Goal: Information Seeking & Learning: Learn about a topic

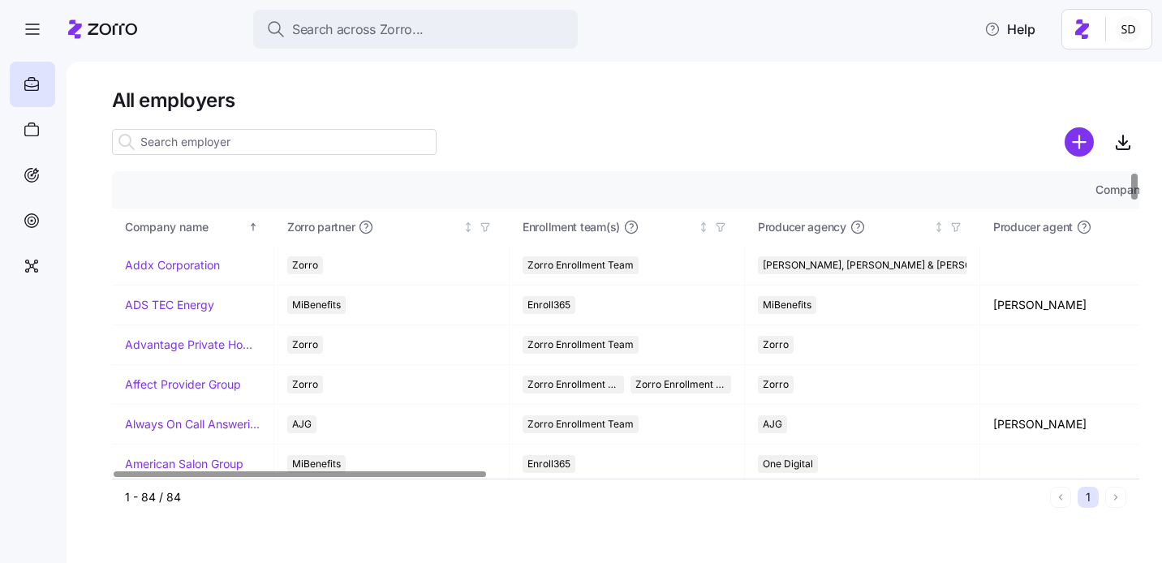
click at [172, 138] on input at bounding box center [274, 142] width 325 height 26
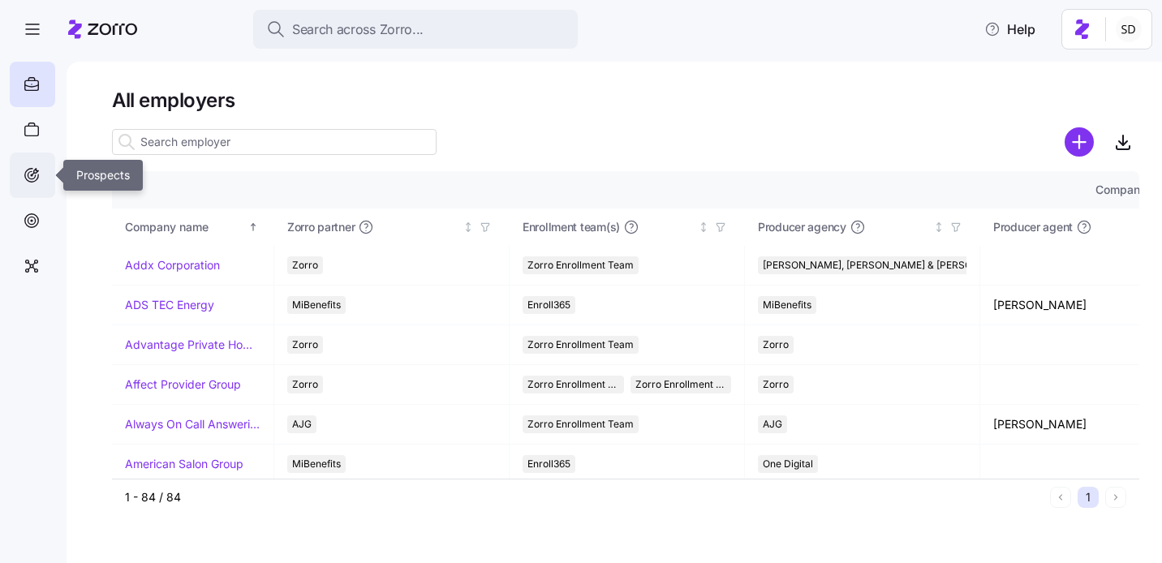
click at [32, 171] on icon at bounding box center [32, 175] width 18 height 19
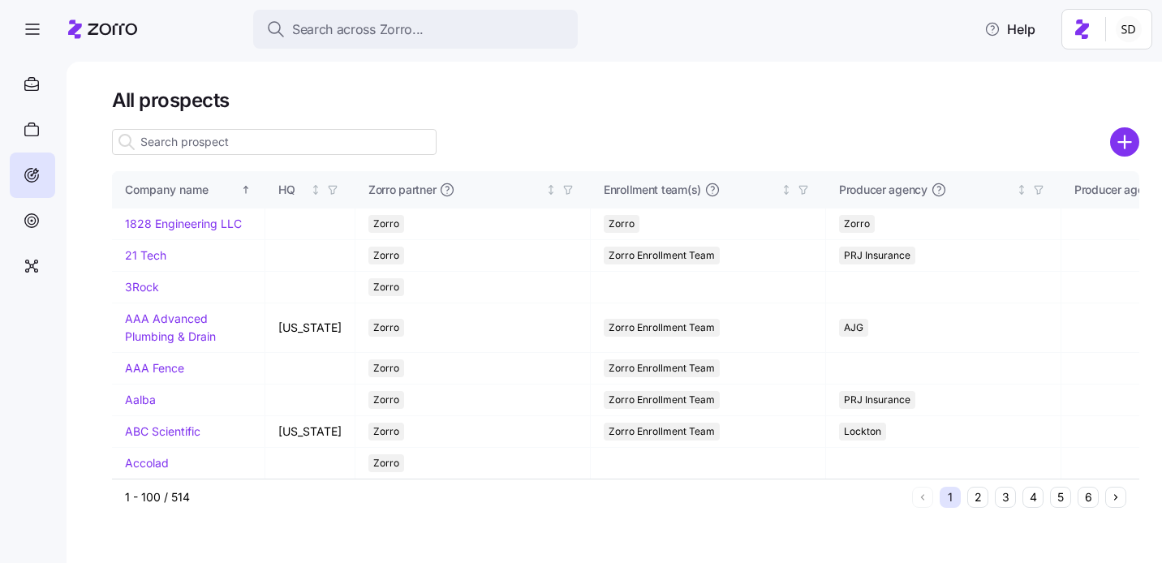
click at [263, 139] on input at bounding box center [274, 142] width 325 height 26
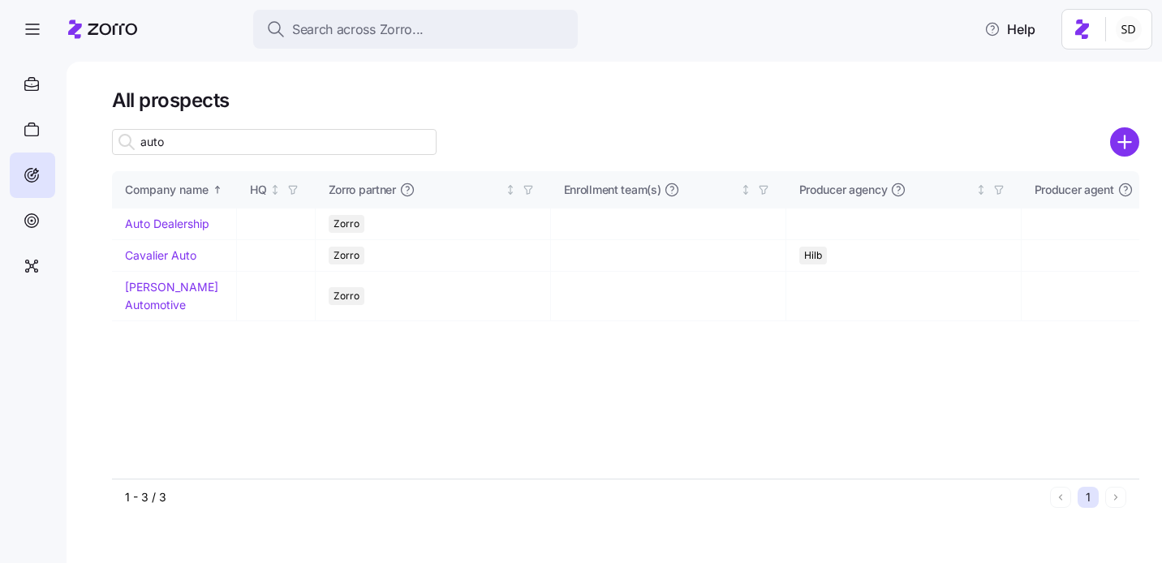
click at [244, 146] on input "auto" at bounding box center [274, 142] width 325 height 26
type input "auto"
click at [139, 224] on link "Auto Dealership" at bounding box center [167, 224] width 84 height 14
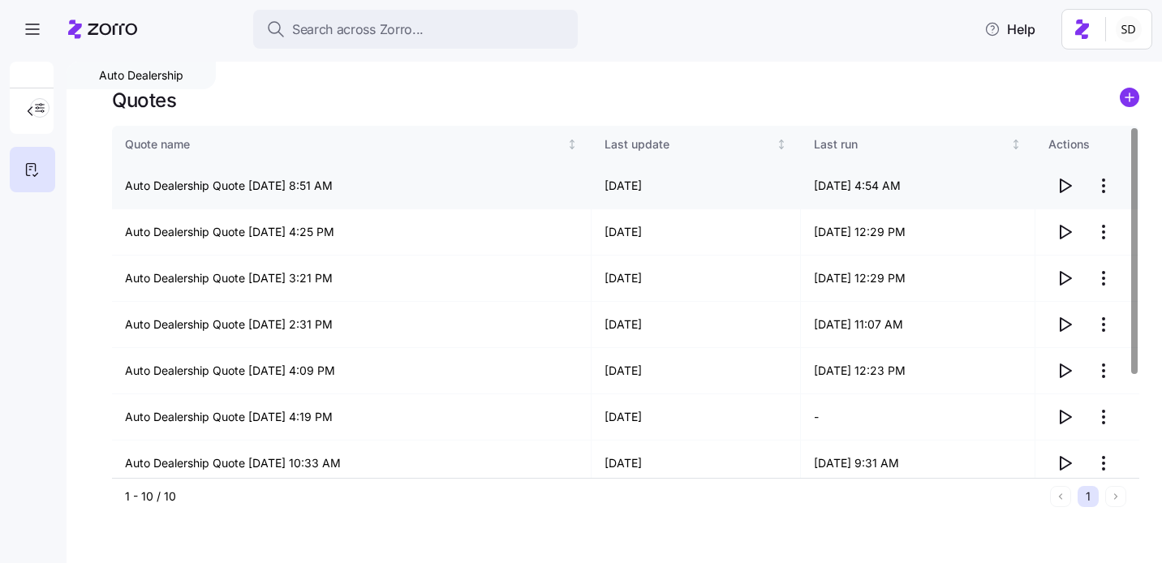
click at [1062, 181] on icon "button" at bounding box center [1064, 185] width 19 height 19
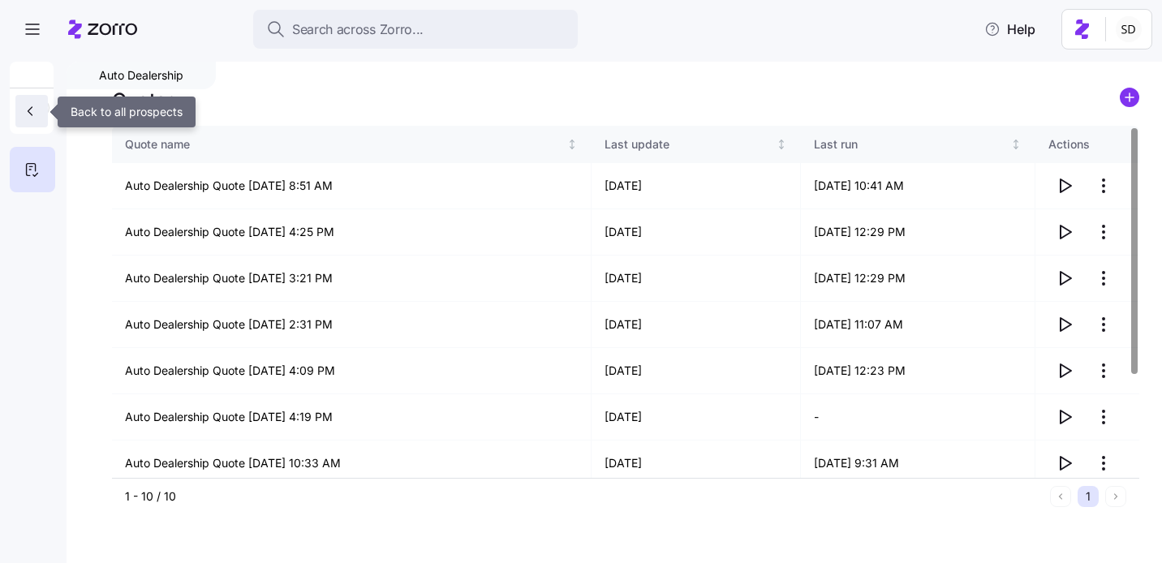
click at [29, 119] on button "button" at bounding box center [31, 111] width 32 height 32
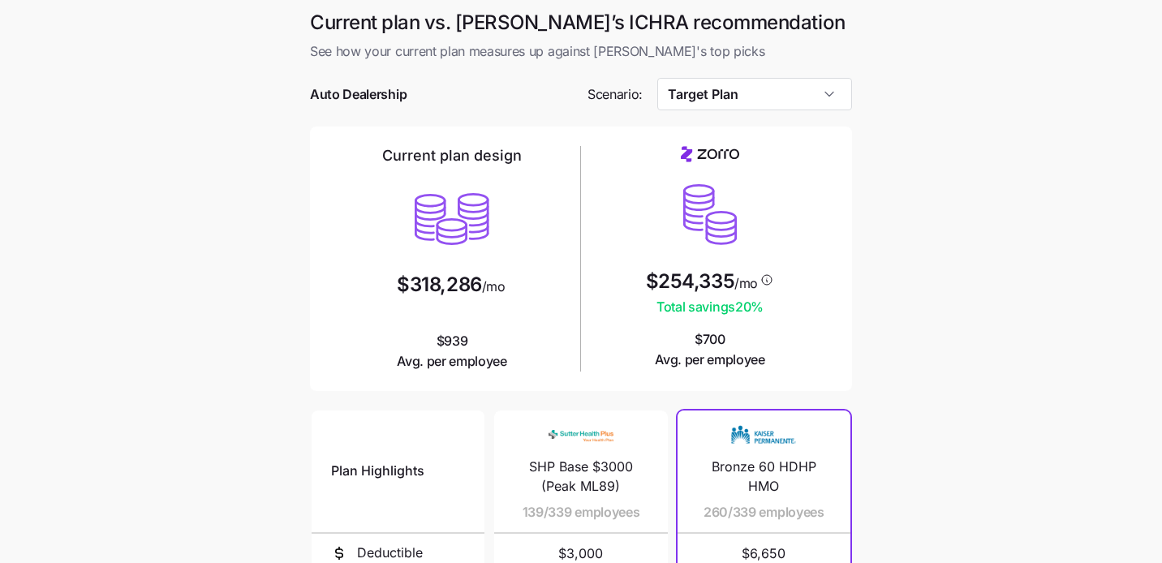
scroll to position [220, 0]
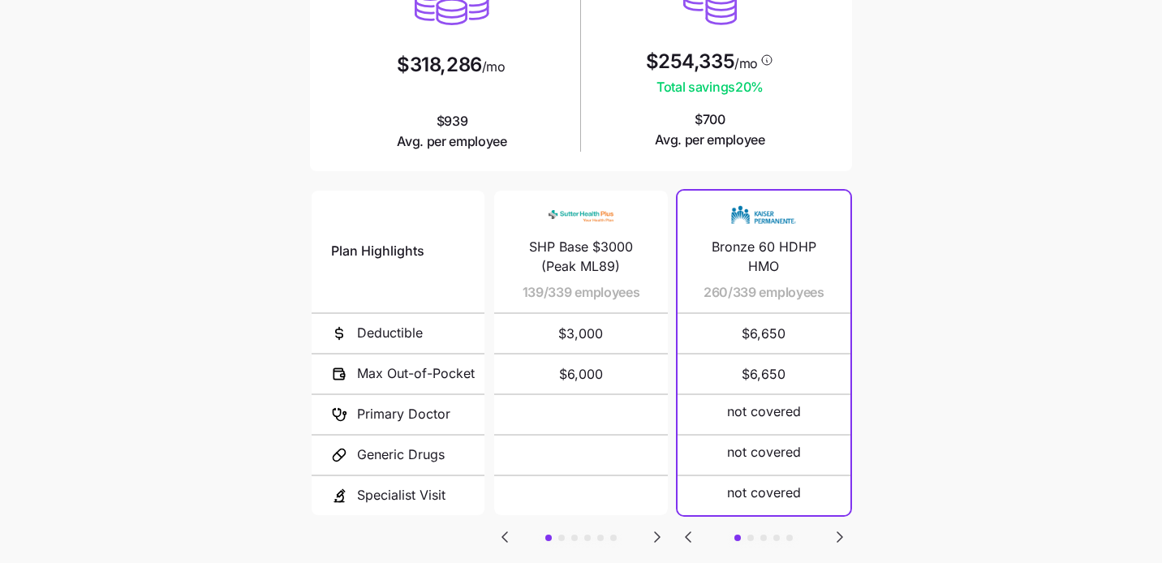
click at [839, 528] on icon "Go to next slide" at bounding box center [839, 537] width 19 height 19
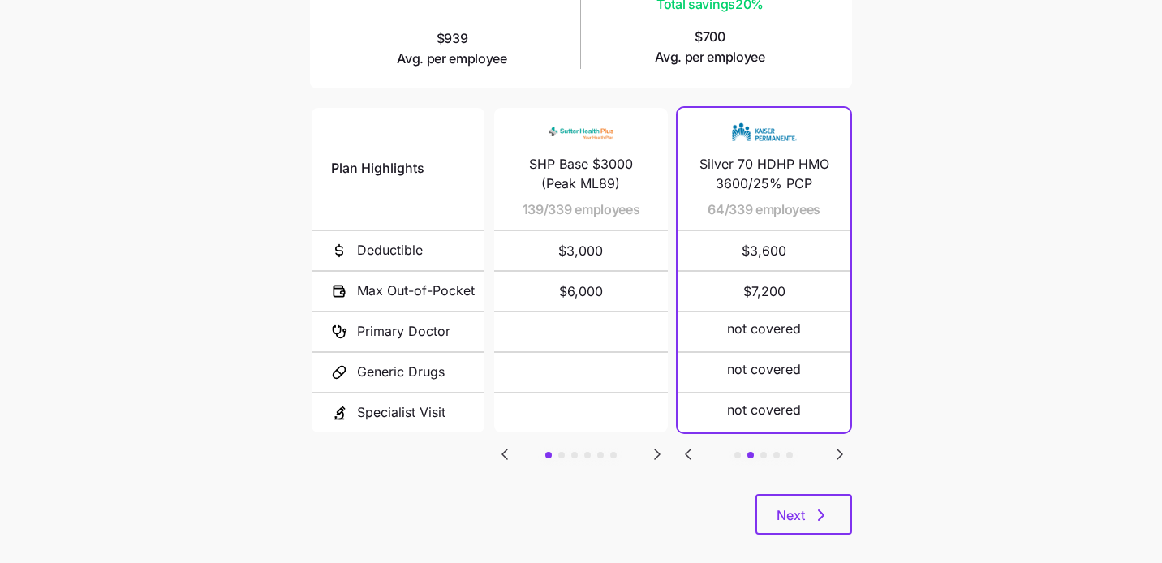
scroll to position [322, 0]
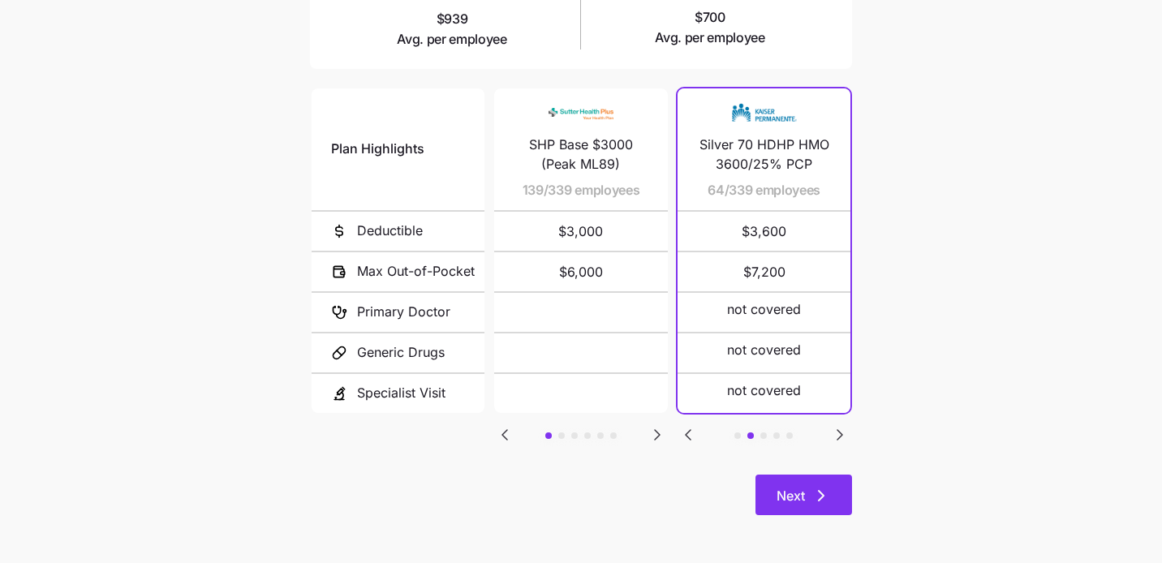
click at [805, 506] on button "Next" at bounding box center [804, 495] width 97 height 41
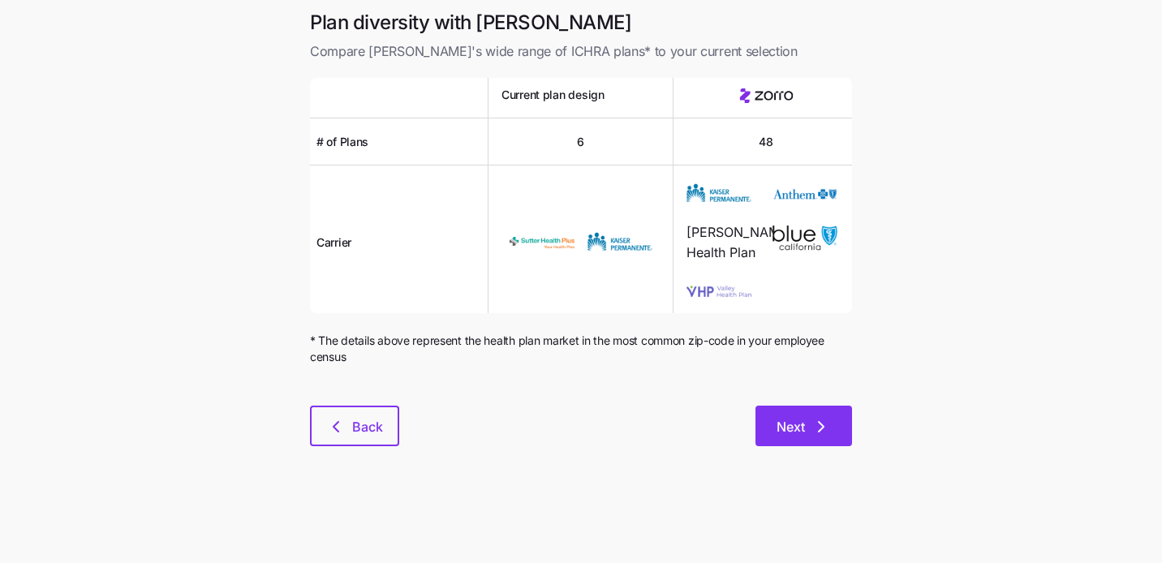
click at [804, 425] on span "Next" at bounding box center [791, 426] width 28 height 19
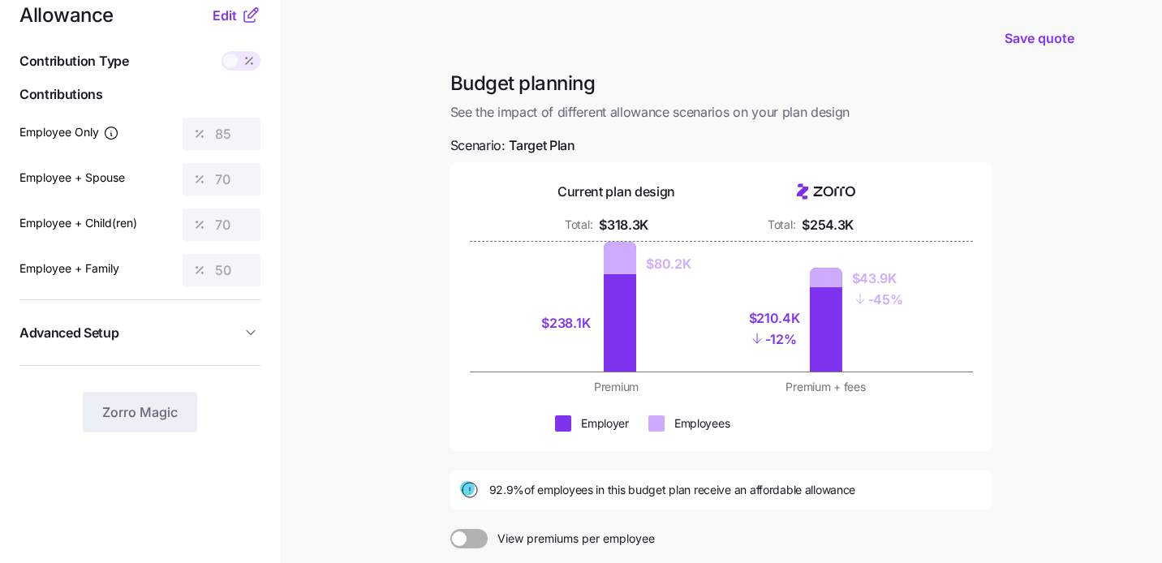
scroll to position [29, 0]
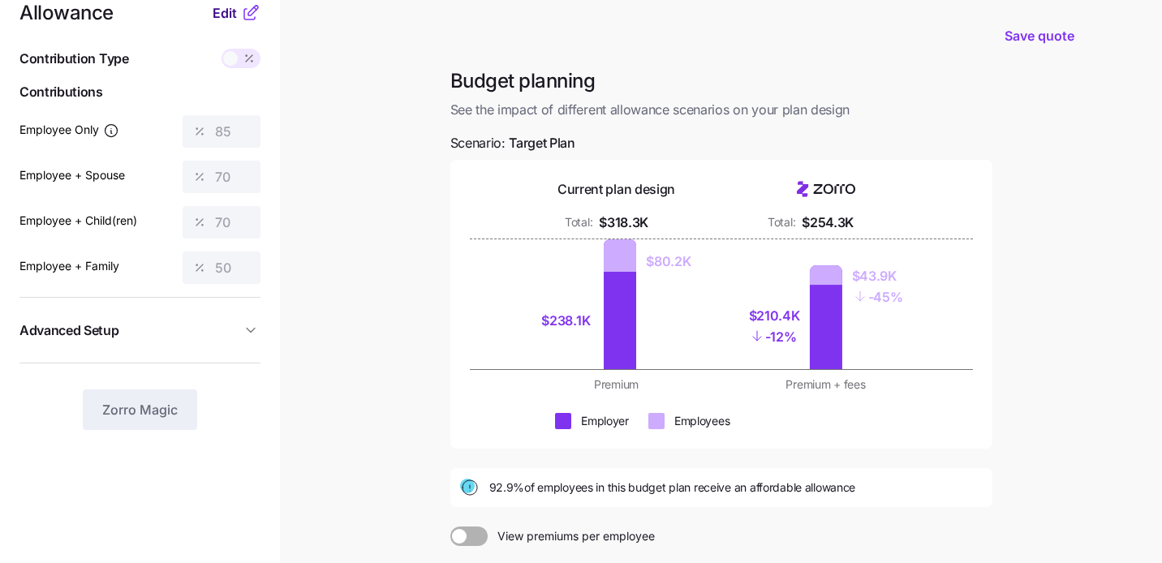
click at [225, 16] on span "Edit" at bounding box center [225, 12] width 24 height 19
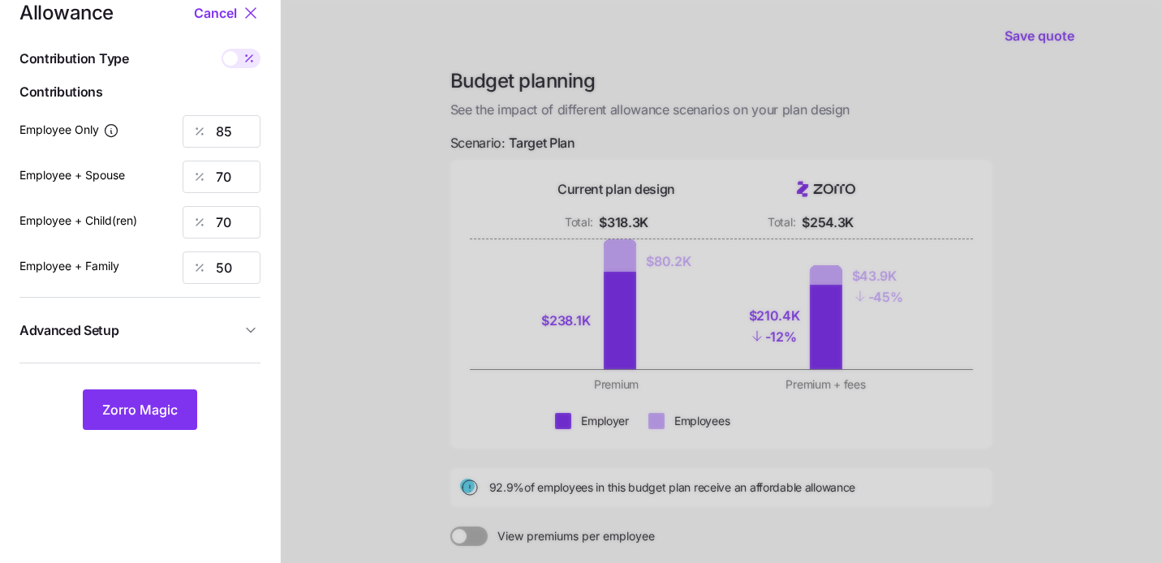
click at [411, 80] on div at bounding box center [721, 370] width 881 height 798
click at [228, 3] on div "Cancel" at bounding box center [227, 12] width 67 height 19
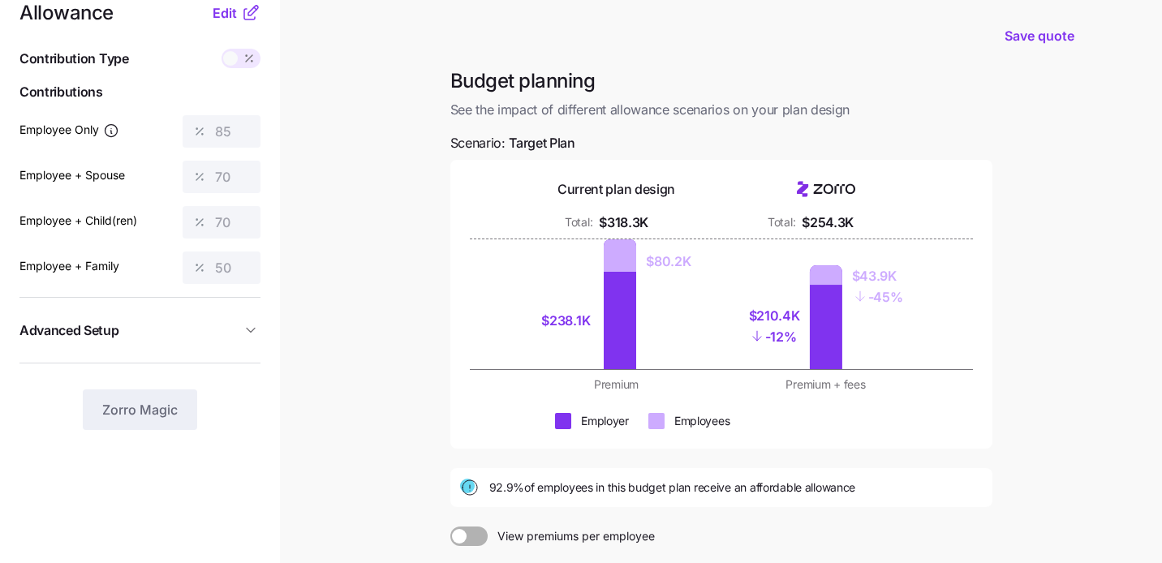
scroll to position [0, 0]
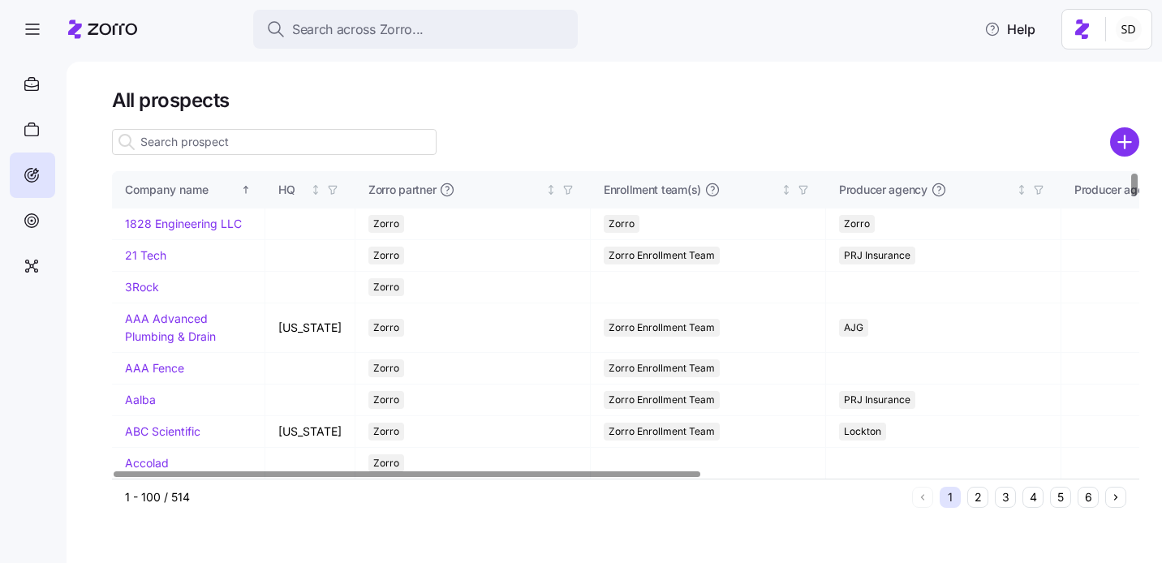
click at [304, 149] on input at bounding box center [274, 142] width 325 height 26
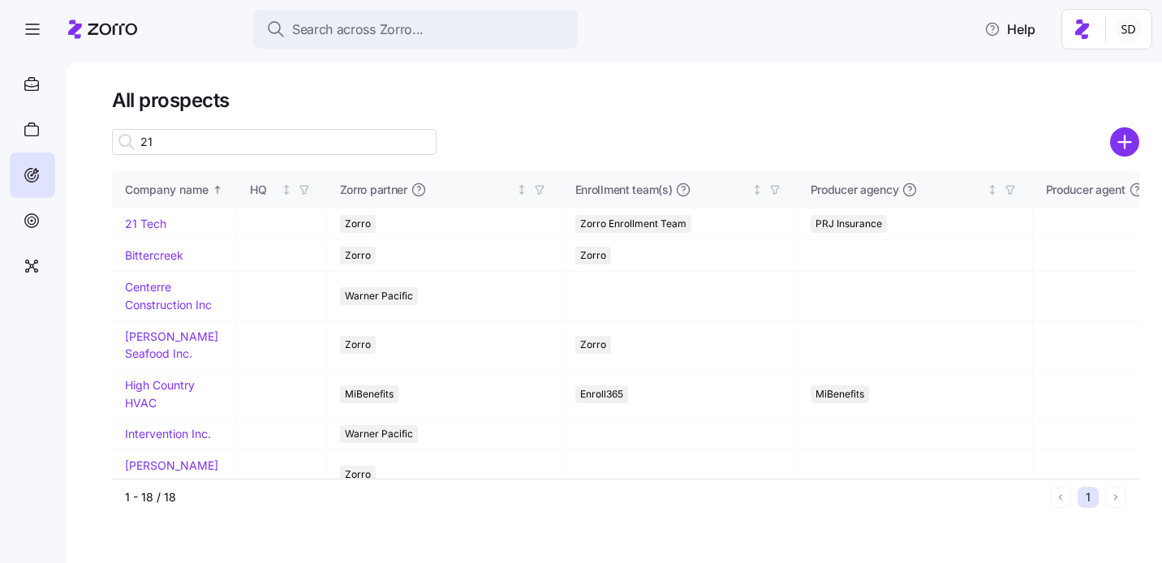
click at [296, 149] on input "21" at bounding box center [274, 142] width 325 height 26
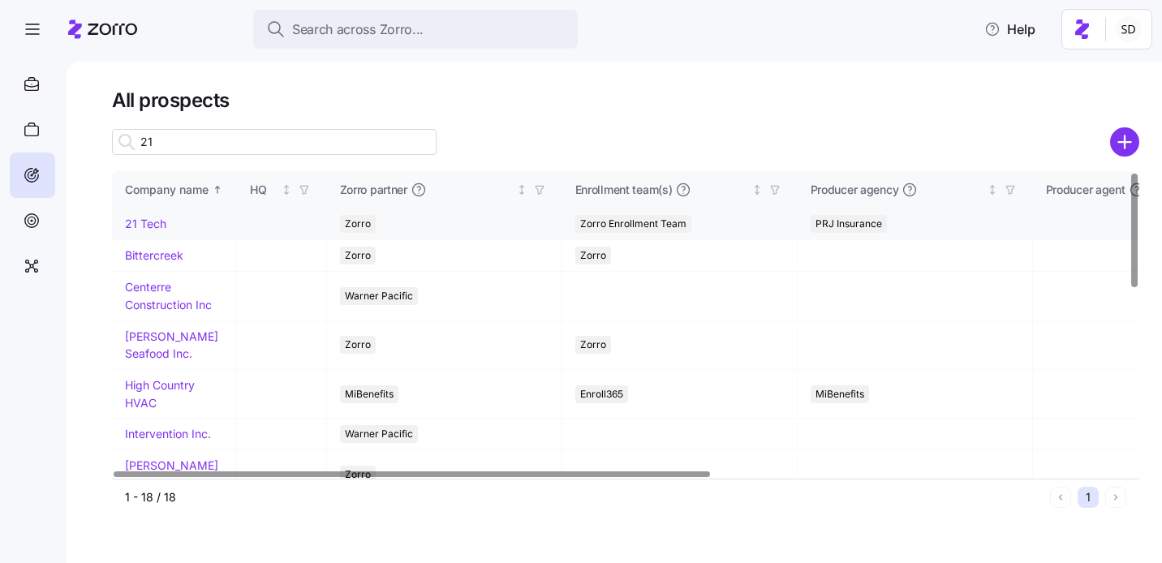
type input "21"
click at [140, 223] on link "21 Tech" at bounding box center [145, 224] width 41 height 14
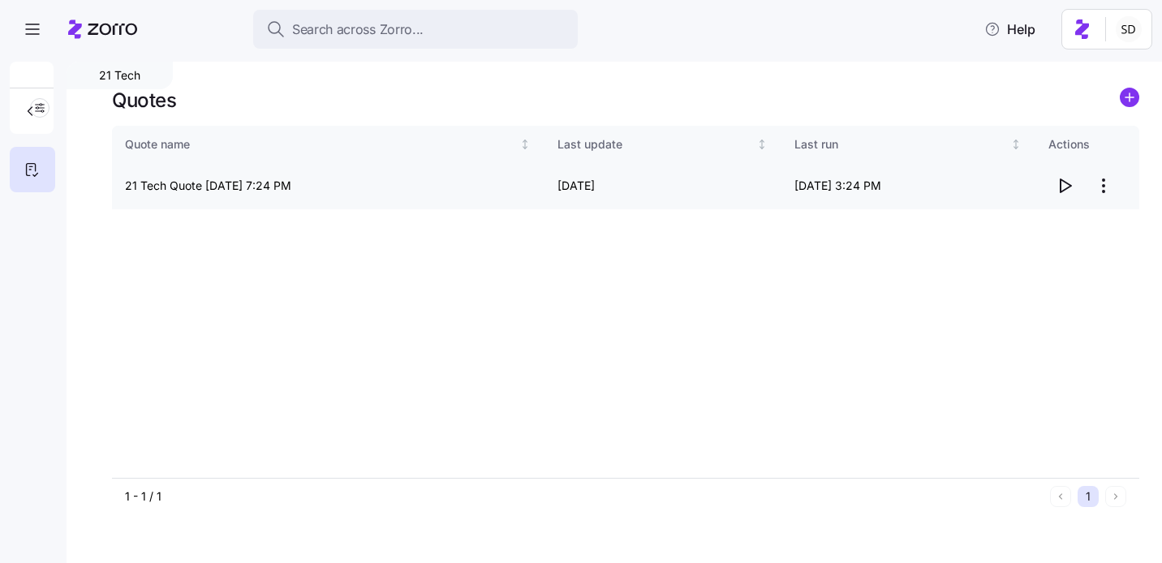
click at [1065, 187] on icon "button" at bounding box center [1064, 185] width 19 height 19
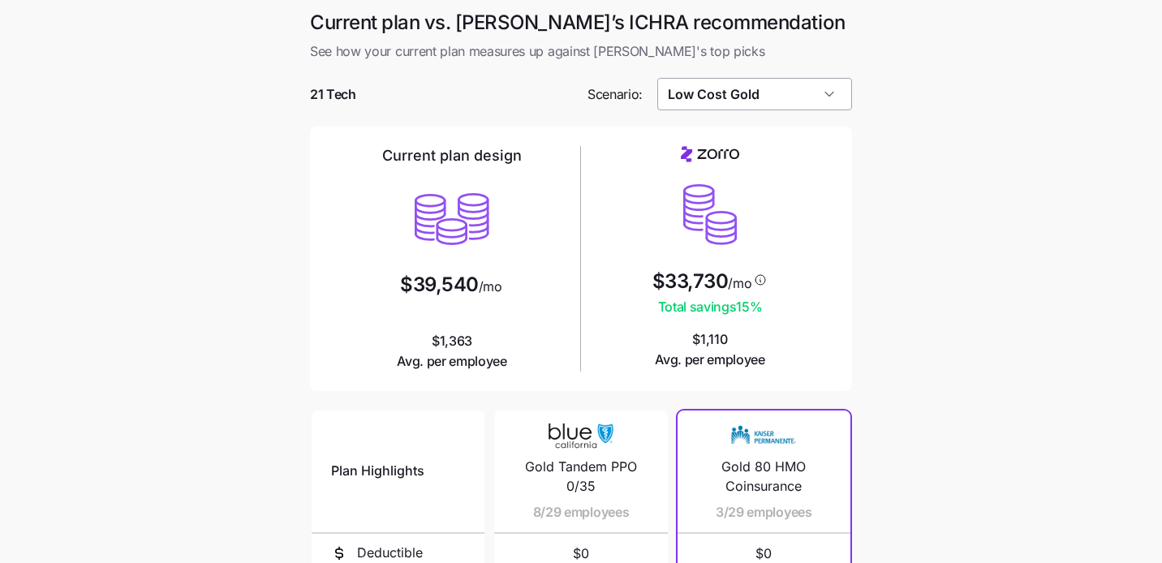
click at [746, 89] on input "Low Cost Gold" at bounding box center [755, 94] width 196 height 32
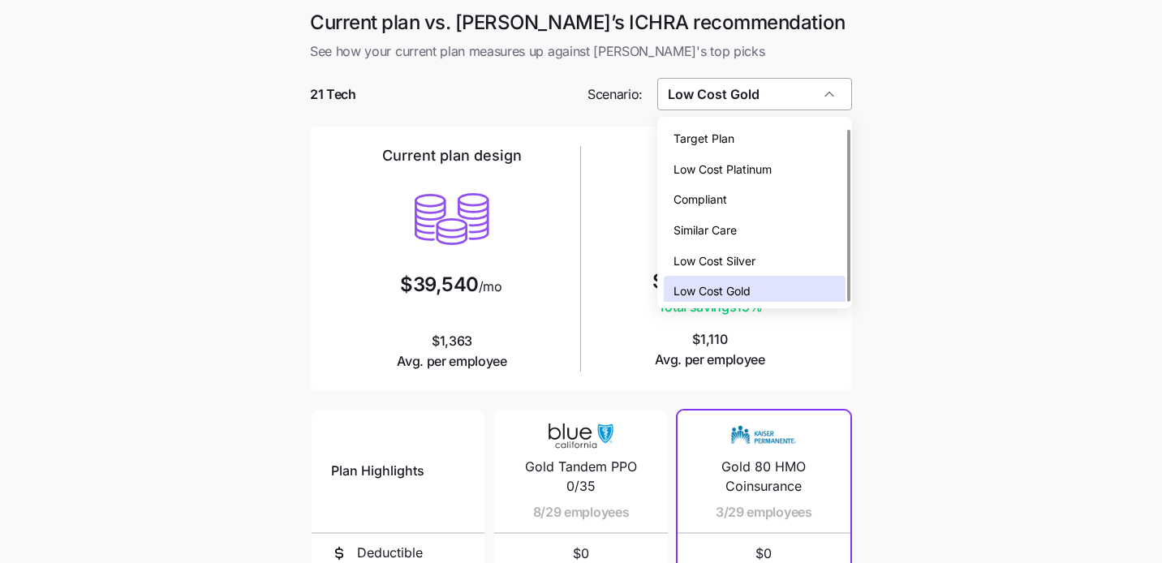
click at [746, 89] on input "Low Cost Gold" at bounding box center [755, 94] width 196 height 32
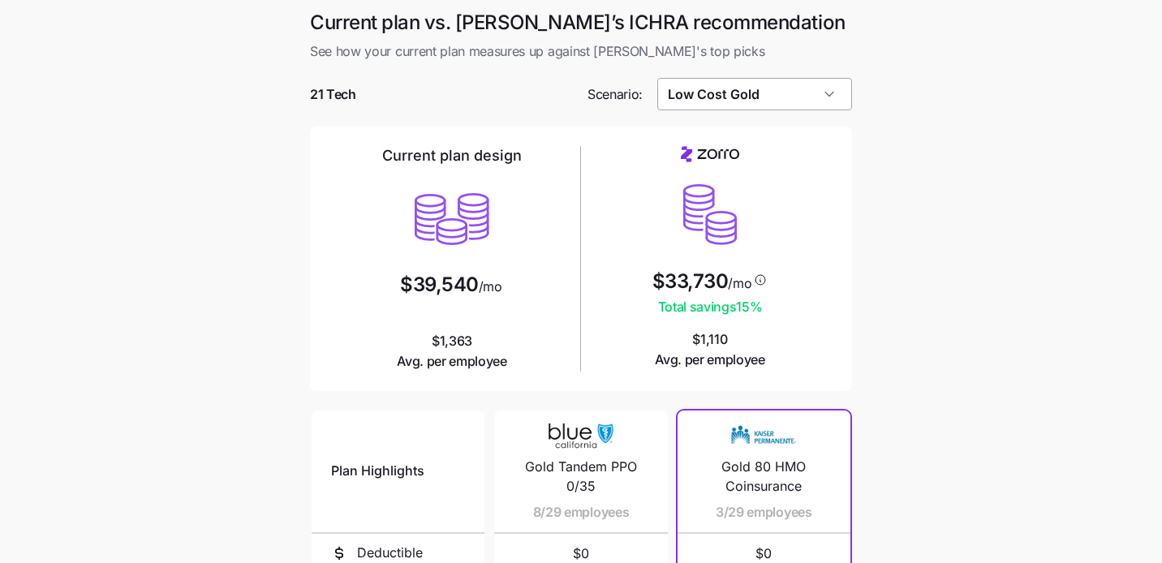
click at [746, 92] on input "Low Cost Gold" at bounding box center [755, 94] width 196 height 32
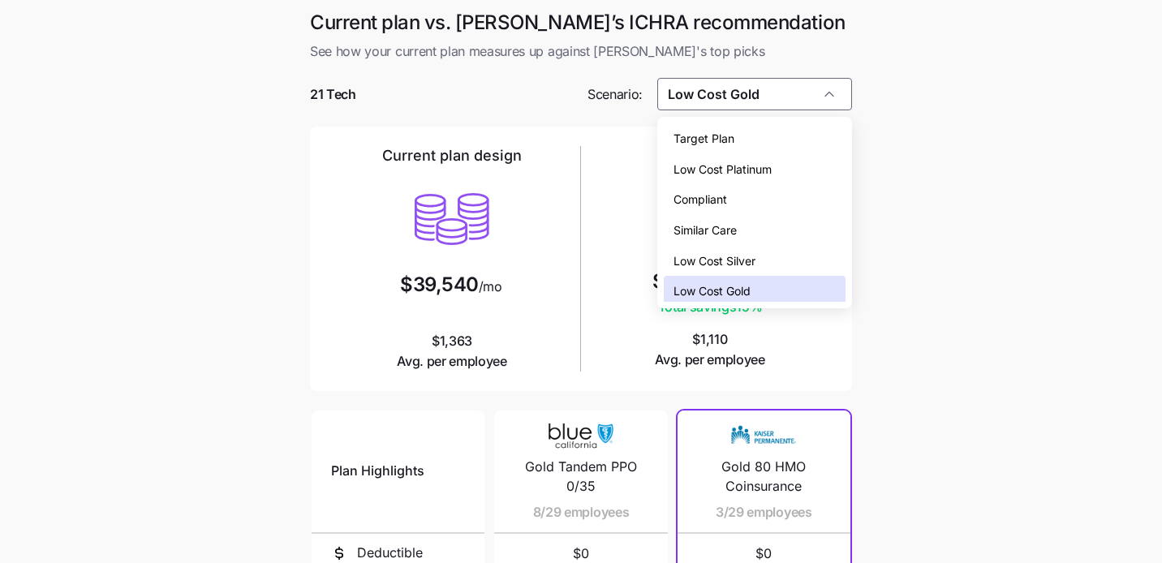
click at [757, 258] on div "Low Cost Silver" at bounding box center [755, 261] width 183 height 31
type input "Low Cost Silver"
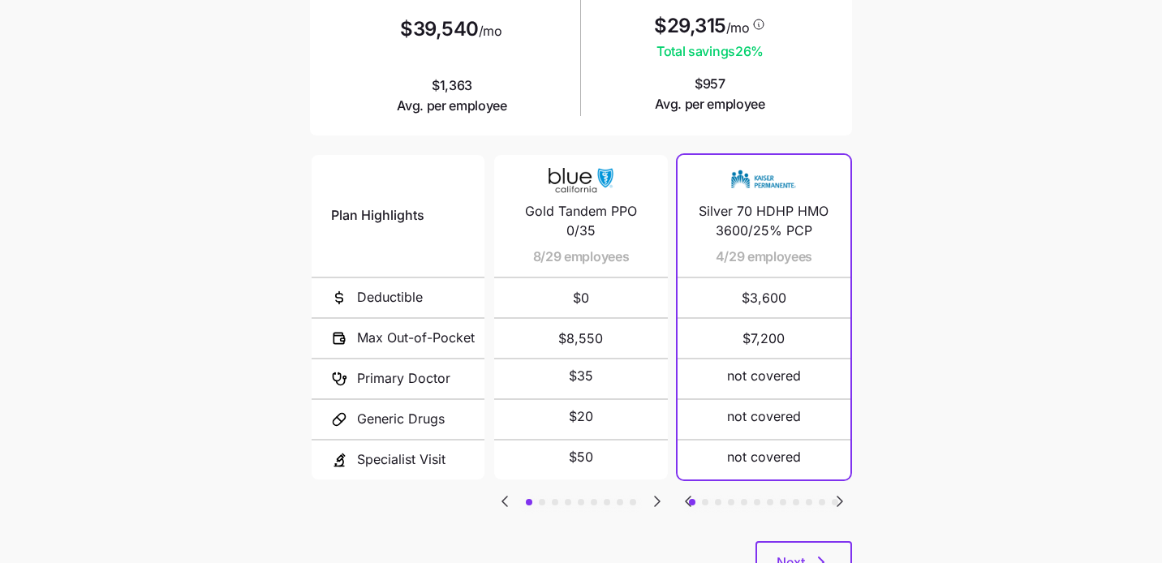
scroll to position [322, 0]
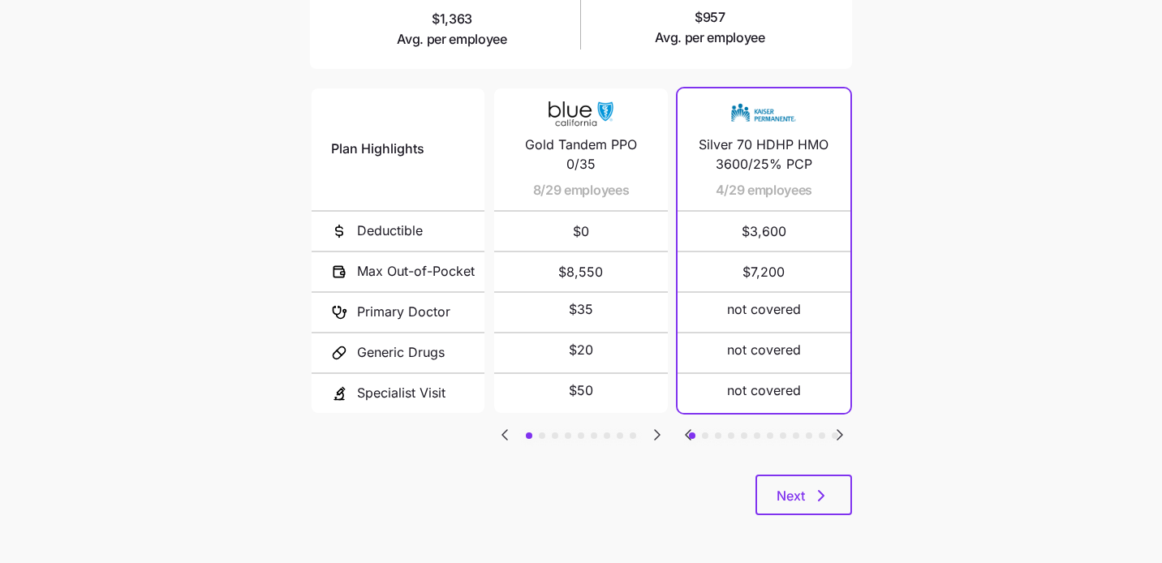
click at [805, 523] on div "Current plan vs. Zorro’s ICHRA recommendation See how your current plan measure…" at bounding box center [581, 111] width 568 height 847
click at [799, 500] on span "Next" at bounding box center [791, 495] width 28 height 19
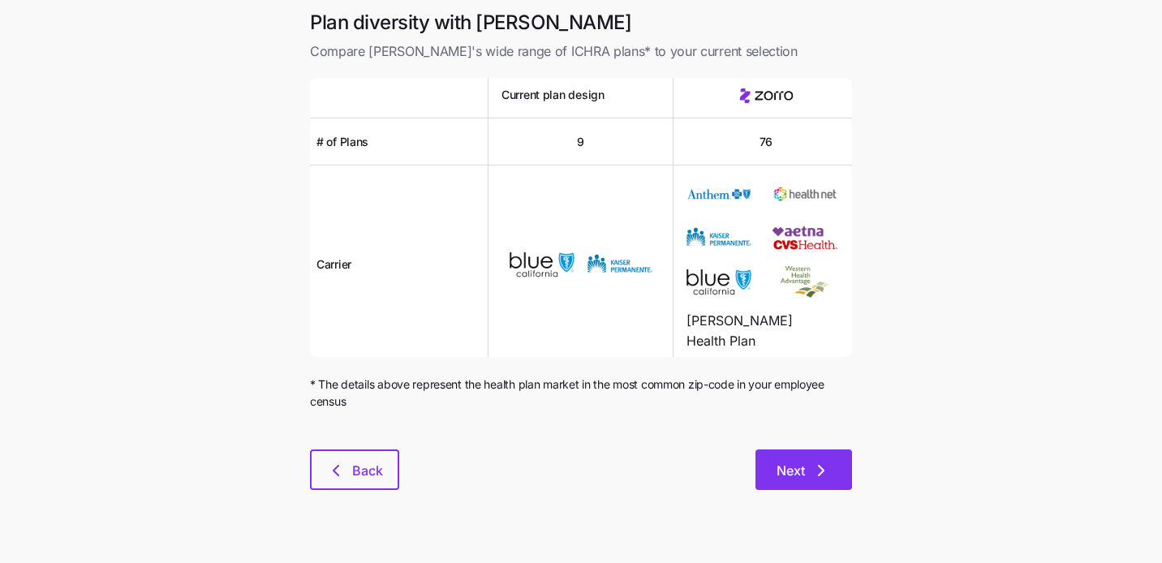
click at [797, 476] on span "Next" at bounding box center [791, 470] width 28 height 19
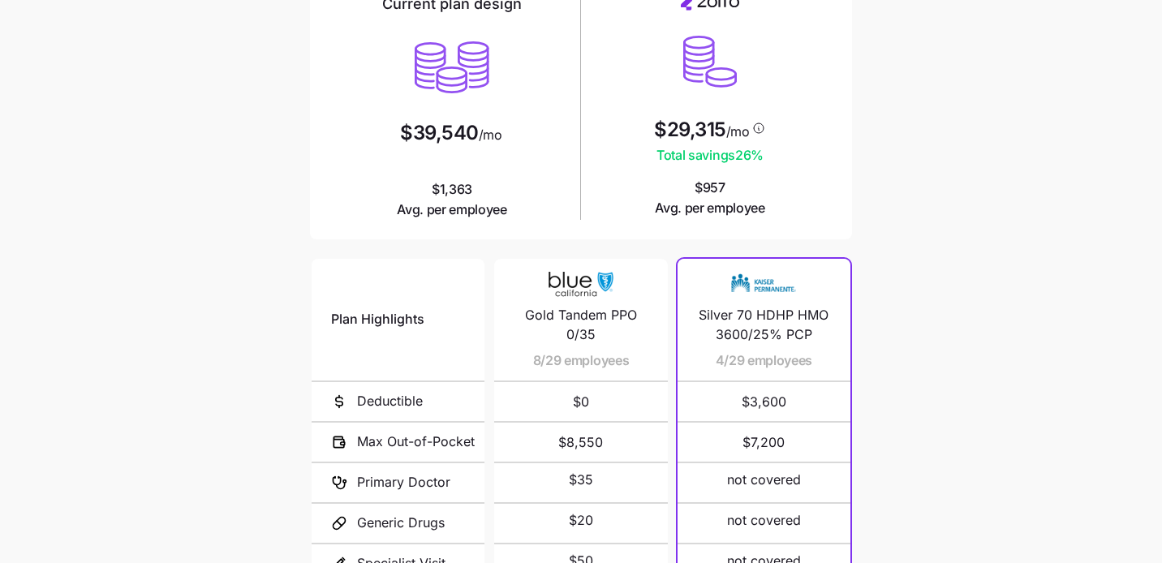
scroll to position [322, 0]
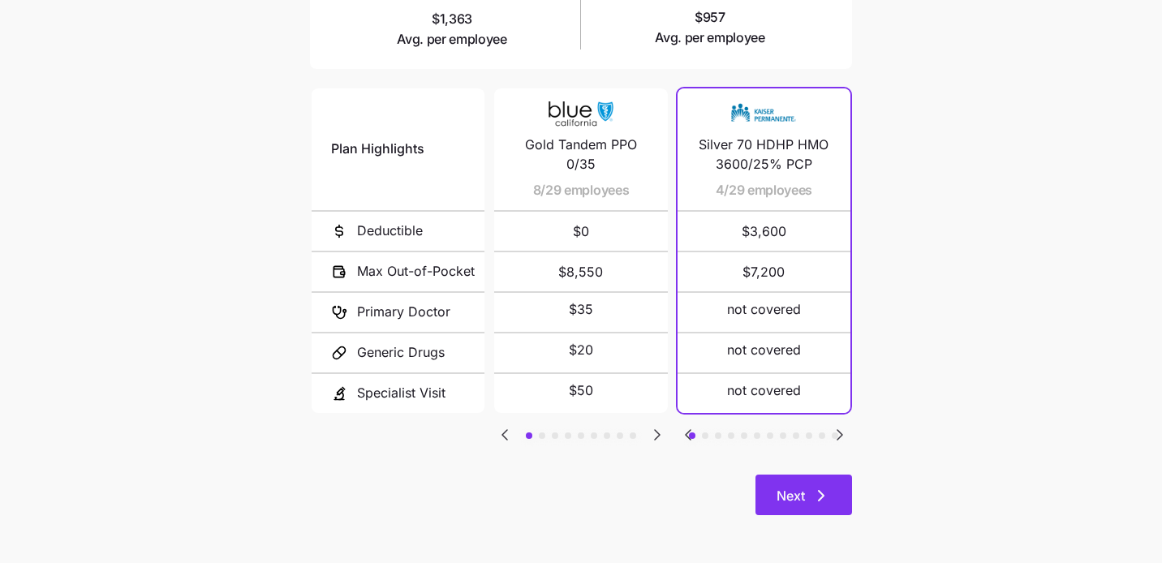
click at [794, 499] on span "Next" at bounding box center [791, 495] width 28 height 19
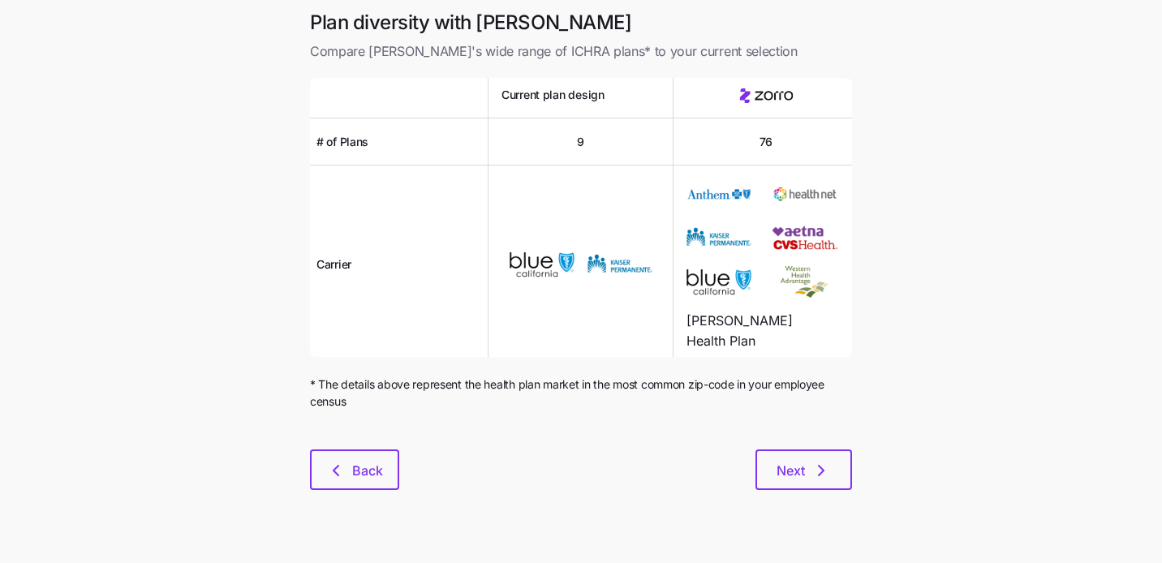
click at [794, 499] on div "Plan diversity with Zorro Compare Zorro's wide range of ICHRA plans* to your cu…" at bounding box center [581, 260] width 568 height 500
click at [789, 477] on span "Next" at bounding box center [791, 470] width 28 height 19
